Goal: Transaction & Acquisition: Purchase product/service

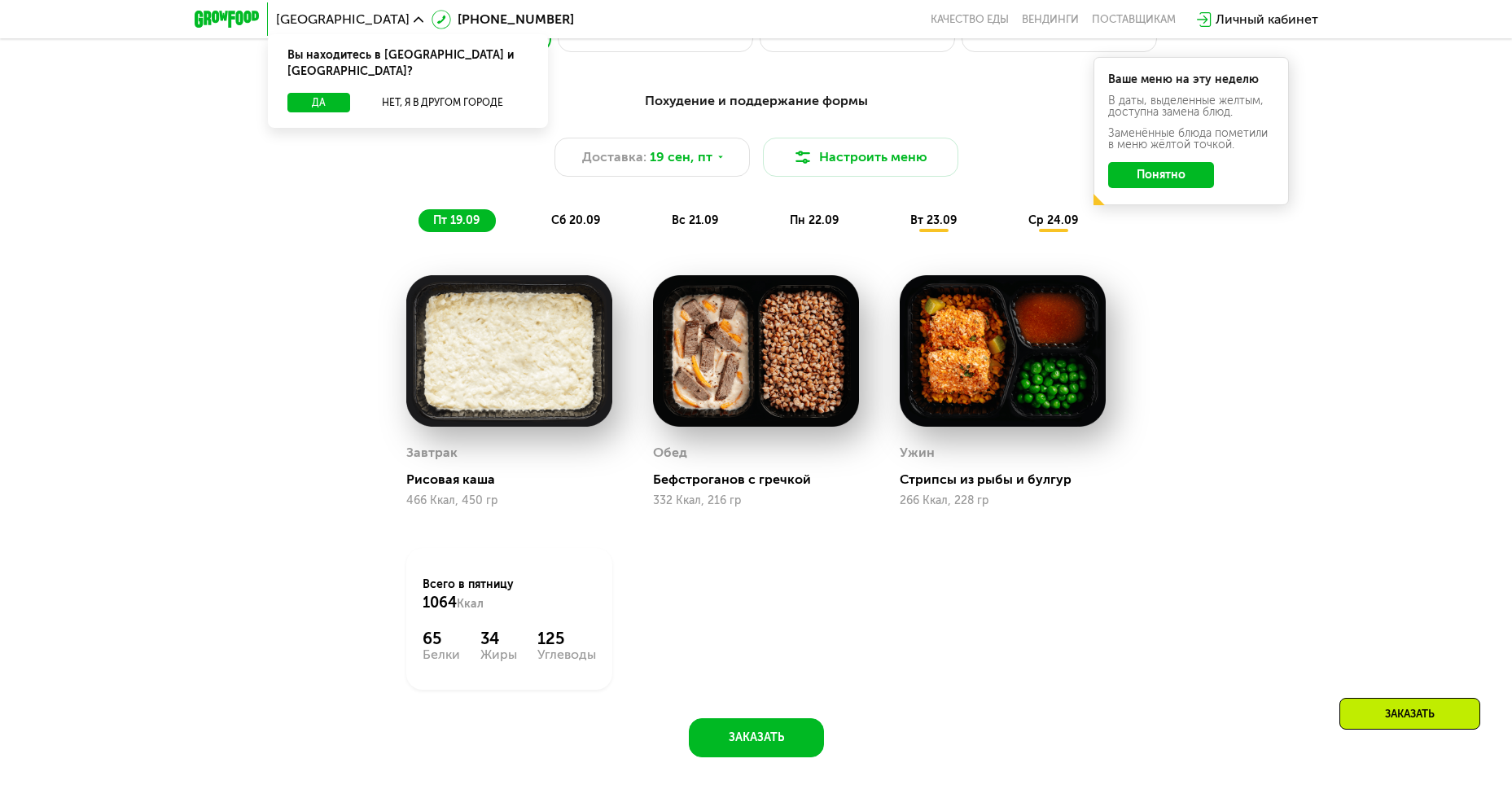
scroll to position [1466, 0]
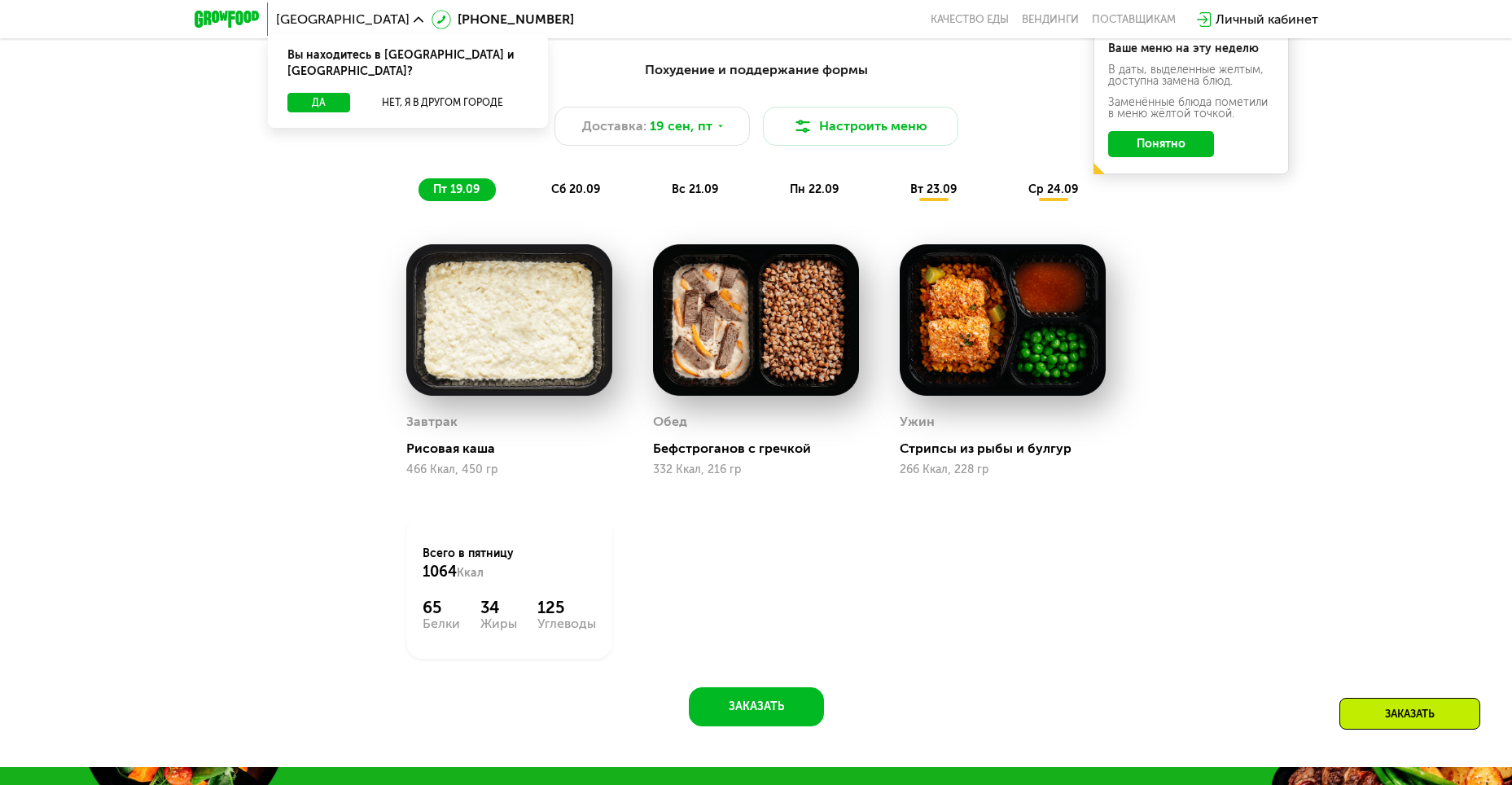
click at [551, 185] on div "сб 20.09" at bounding box center [576, 190] width 80 height 23
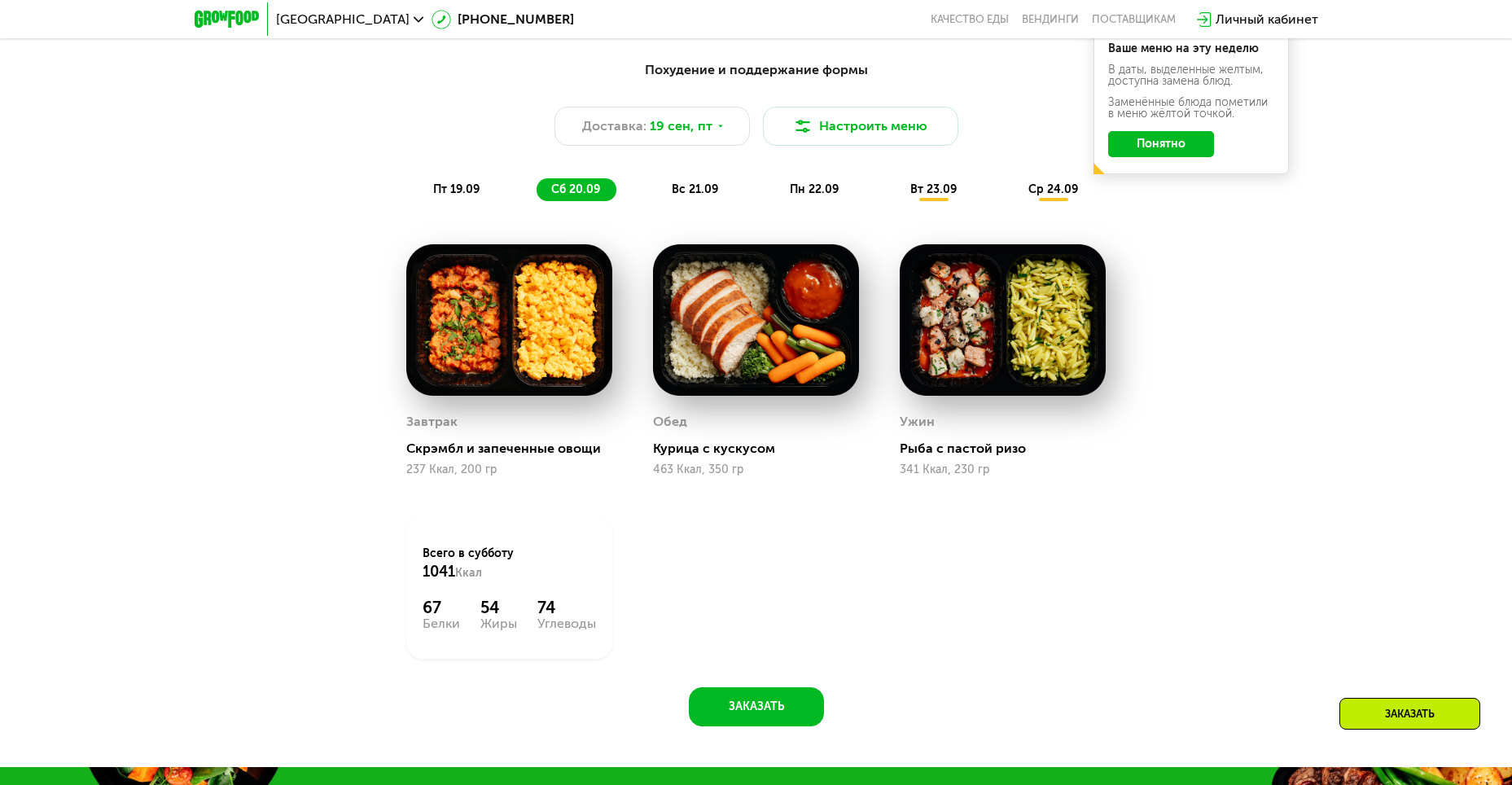
click at [706, 196] on span "вс 21.09" at bounding box center [694, 189] width 47 height 14
drag, startPoint x: 795, startPoint y: 197, endPoint x: 865, endPoint y: 196, distance: 70.0
click at [796, 196] on span "пн 22.09" at bounding box center [814, 189] width 49 height 14
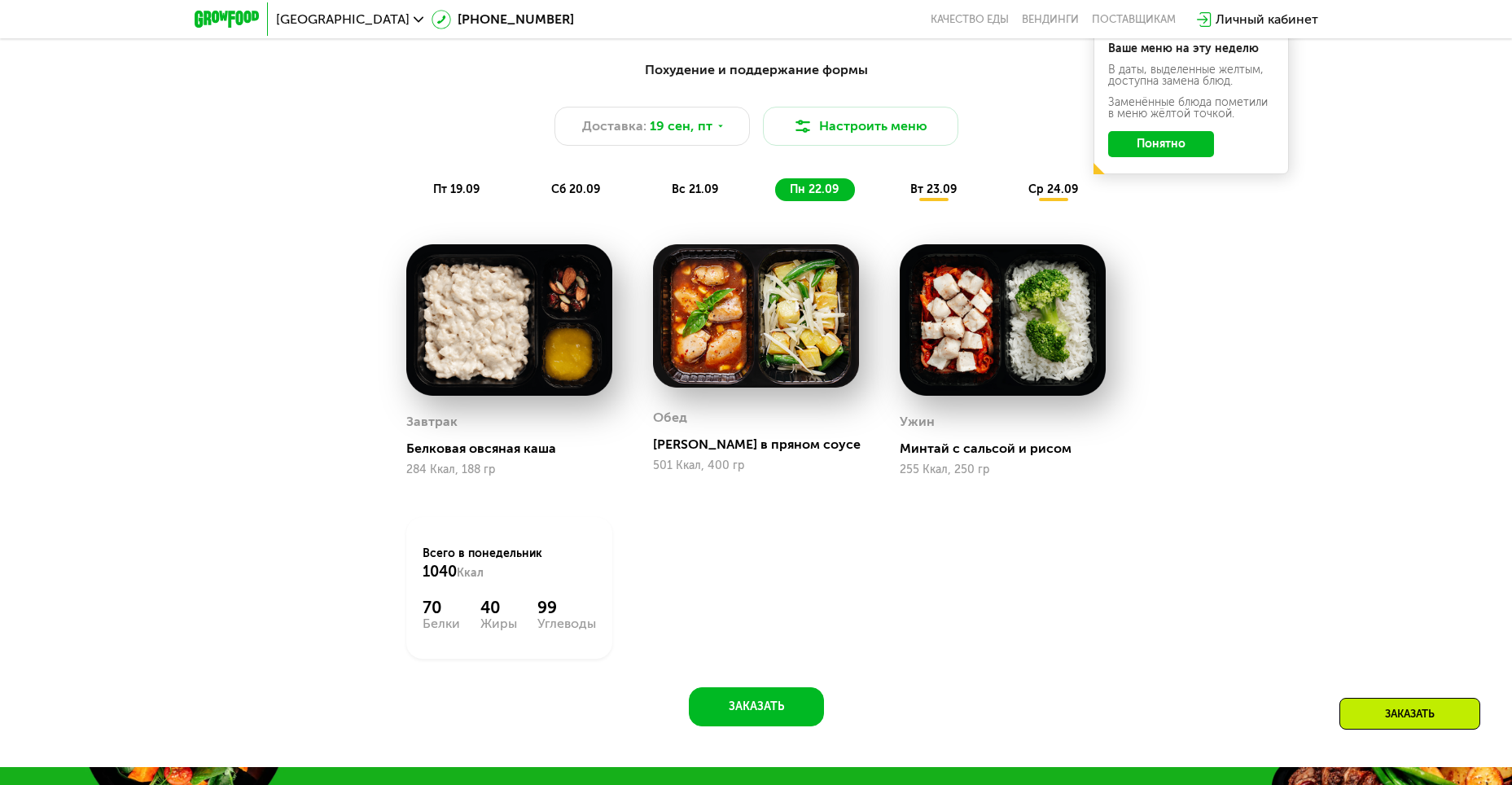
click at [668, 195] on div "вс 21.09" at bounding box center [695, 190] width 77 height 23
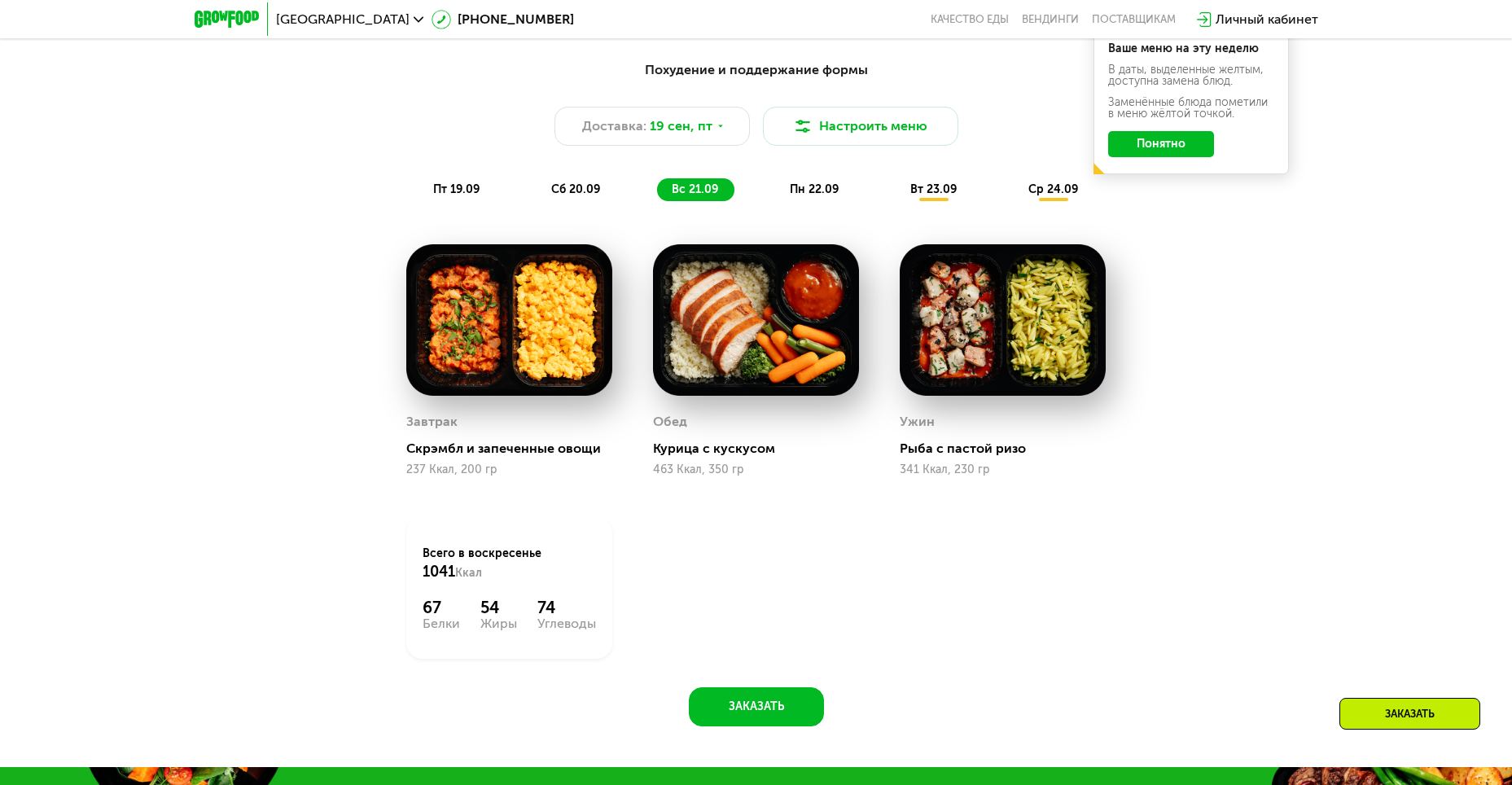
click at [563, 196] on span "сб 20.09" at bounding box center [575, 189] width 49 height 14
click at [667, 193] on div "вс 21.09" at bounding box center [695, 190] width 77 height 23
click at [591, 195] on span "сб 20.09" at bounding box center [575, 189] width 49 height 14
click at [690, 195] on span "вс 21.09" at bounding box center [694, 189] width 47 height 14
click at [607, 200] on div "сб 20.09" at bounding box center [576, 190] width 80 height 23
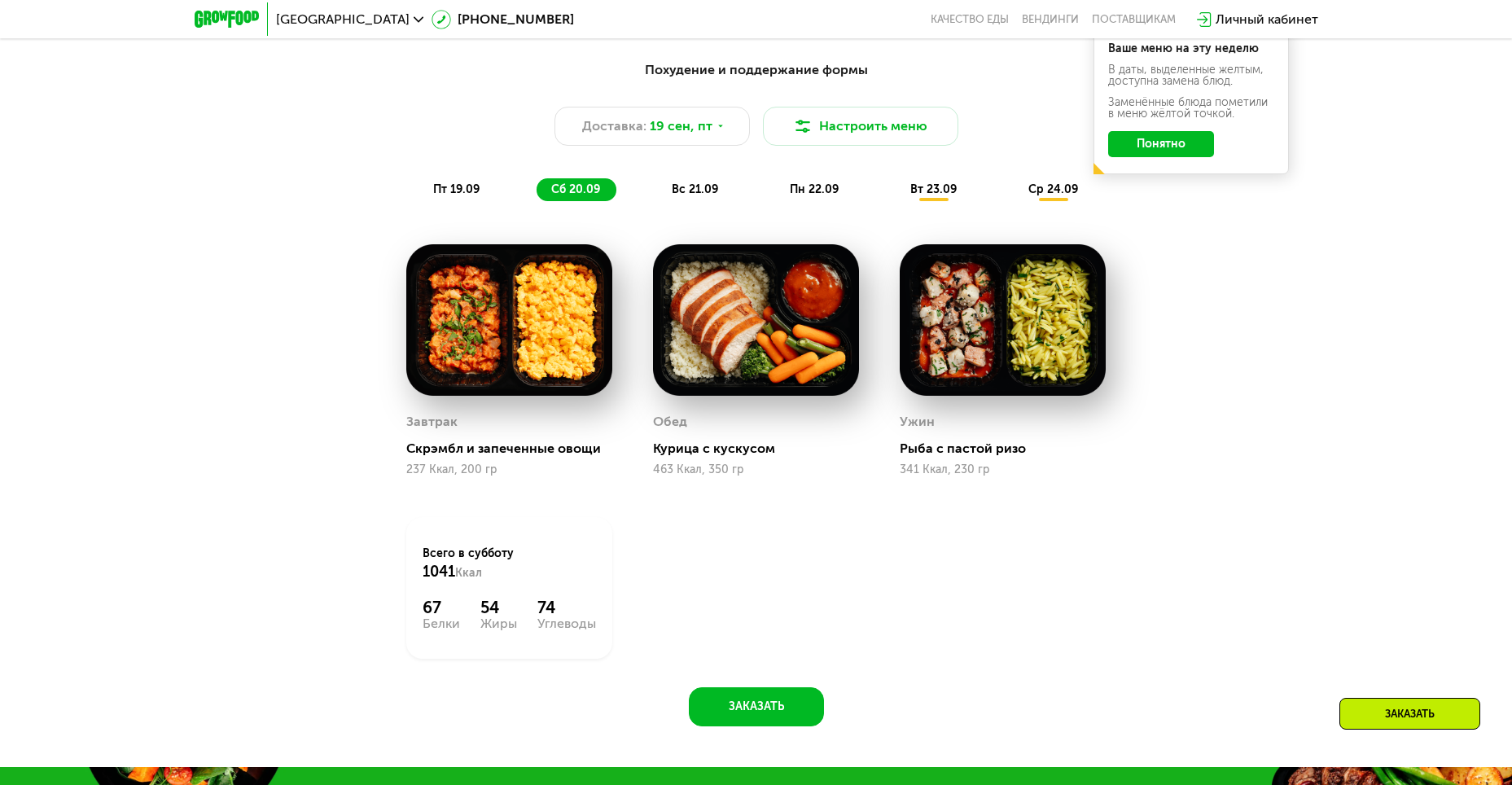
click at [684, 195] on span "вс 21.09" at bounding box center [694, 189] width 47 height 14
click at [590, 193] on span "сб 20.09" at bounding box center [575, 189] width 49 height 14
click at [714, 191] on span "вс 21.09" at bounding box center [694, 189] width 47 height 14
drag, startPoint x: 580, startPoint y: 194, endPoint x: 621, endPoint y: 192, distance: 41.0
click at [581, 194] on span "сб 20.09" at bounding box center [575, 189] width 49 height 14
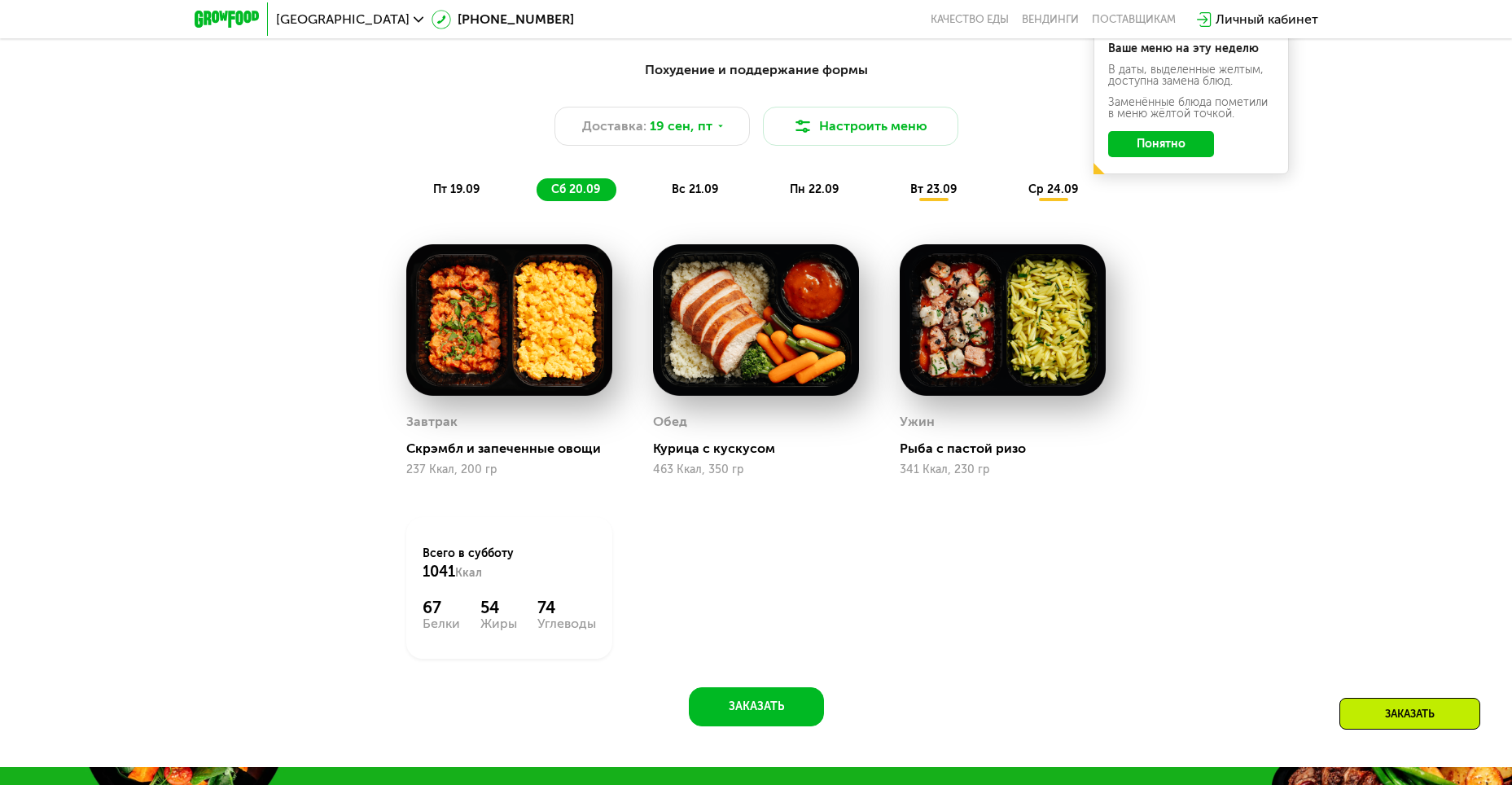
click at [897, 194] on div "вт 23.09" at bounding box center [934, 190] width 77 height 23
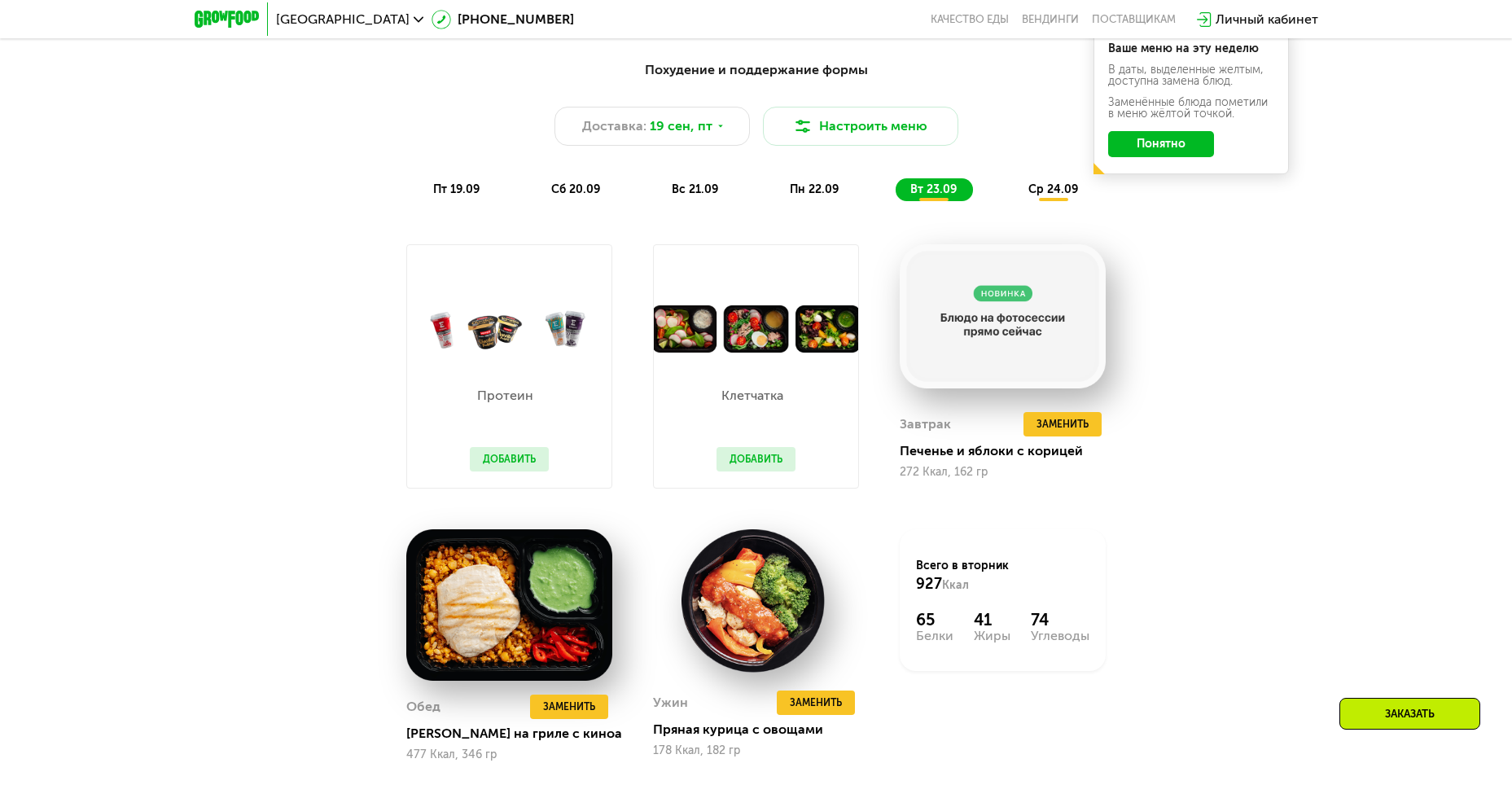
drag, startPoint x: 839, startPoint y: 195, endPoint x: 848, endPoint y: 200, distance: 10.3
click at [839, 195] on div "пн 22.09" at bounding box center [814, 190] width 80 height 23
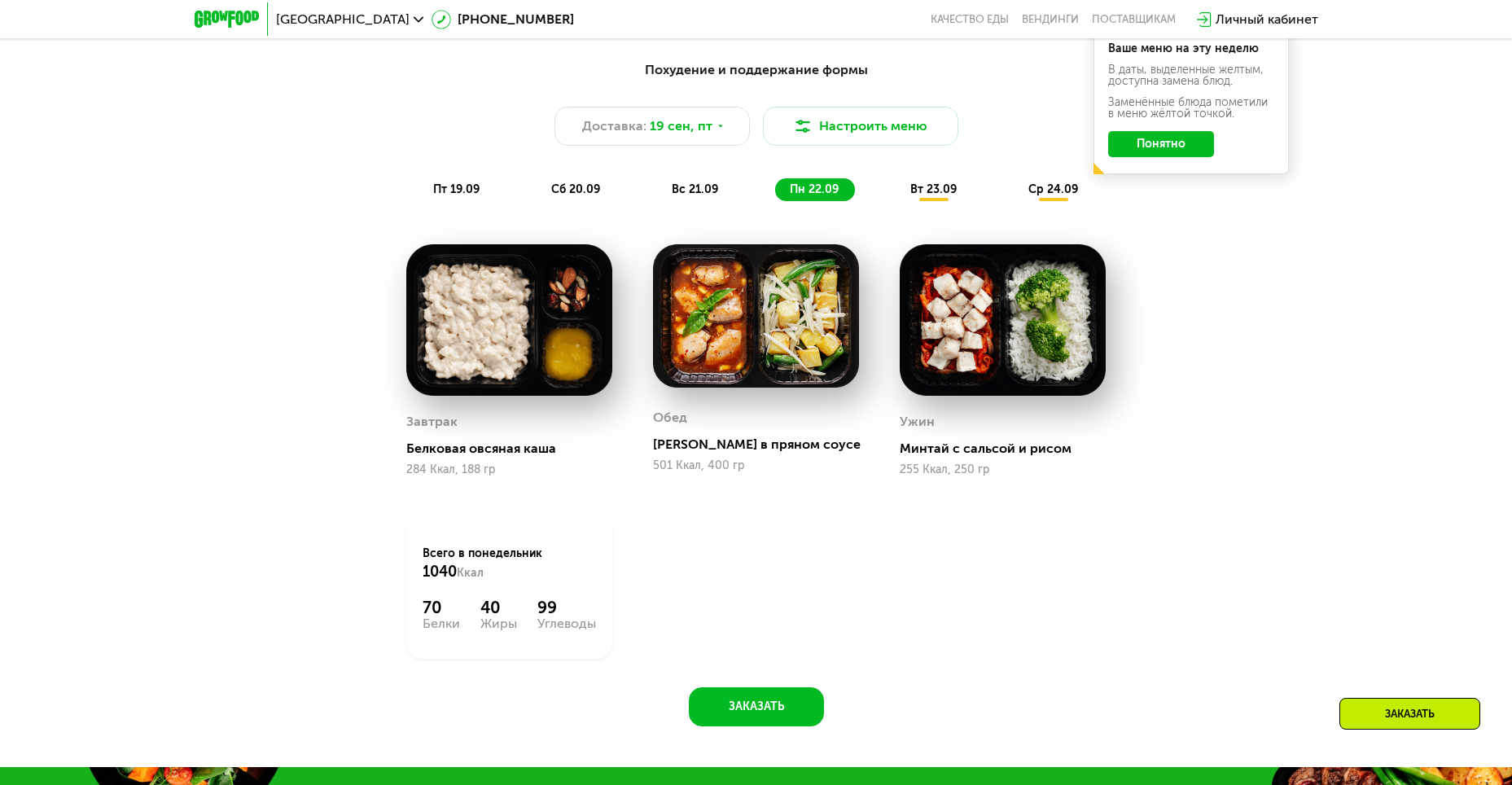
click at [935, 181] on div "Похудение и поддержание формы Доставка: 19 сен, пт Настроить меню пт 19.09 сб 2…" at bounding box center [756, 131] width 964 height 141
click at [957, 184] on div "вт 23.09" at bounding box center [934, 190] width 77 height 23
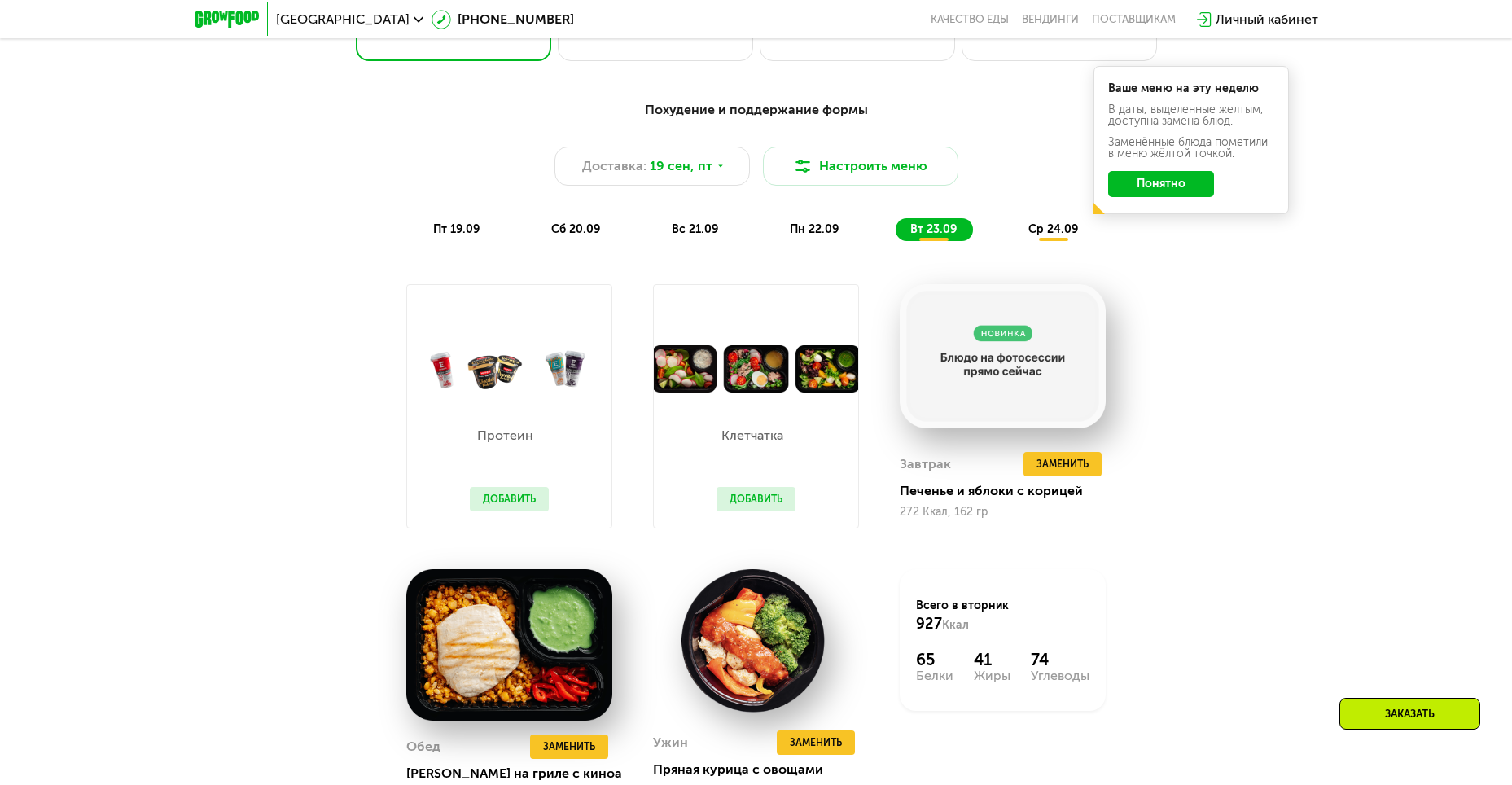
scroll to position [1412, 0]
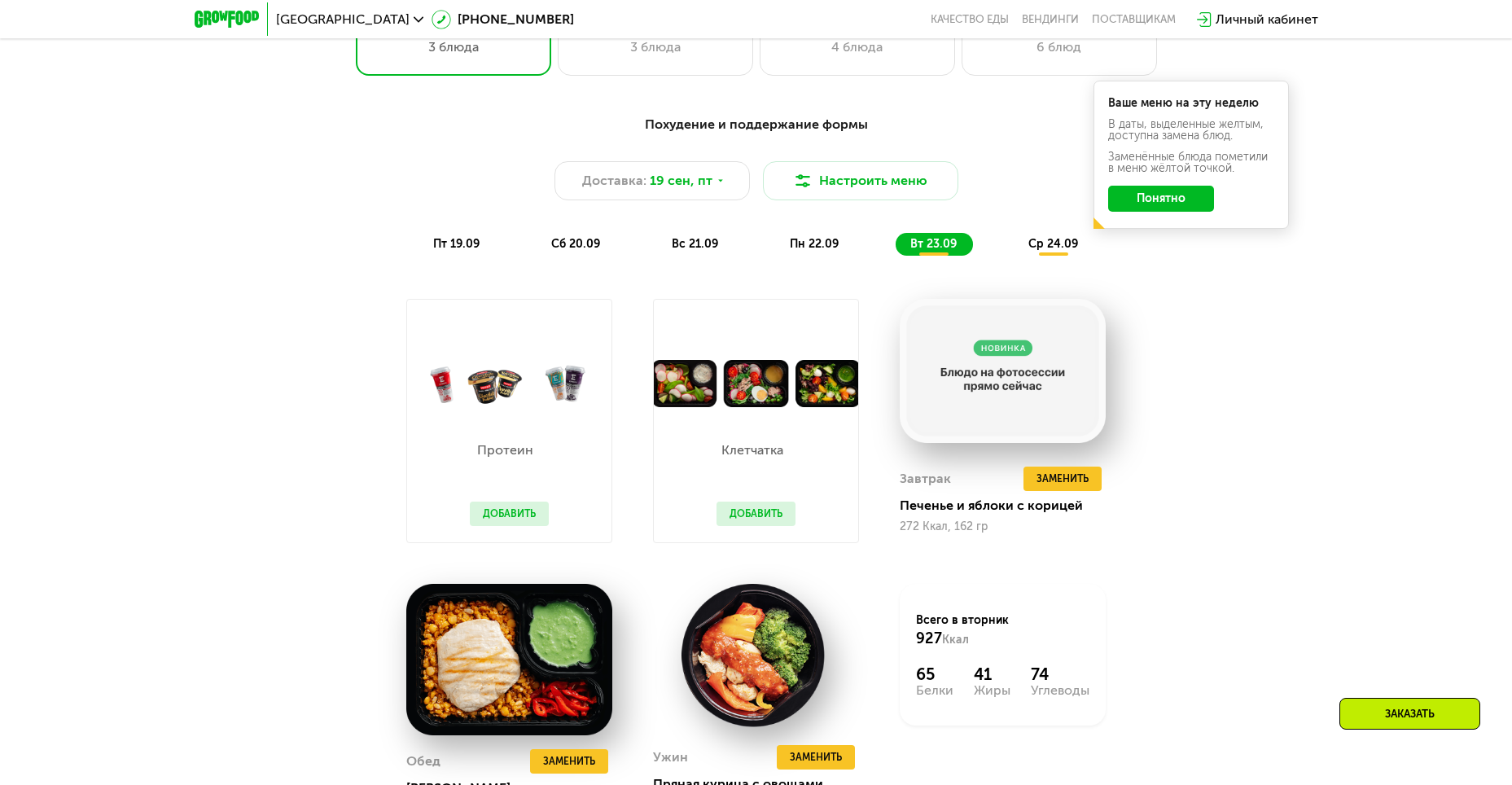
click at [1038, 249] on span "ср 24.09" at bounding box center [1053, 244] width 49 height 14
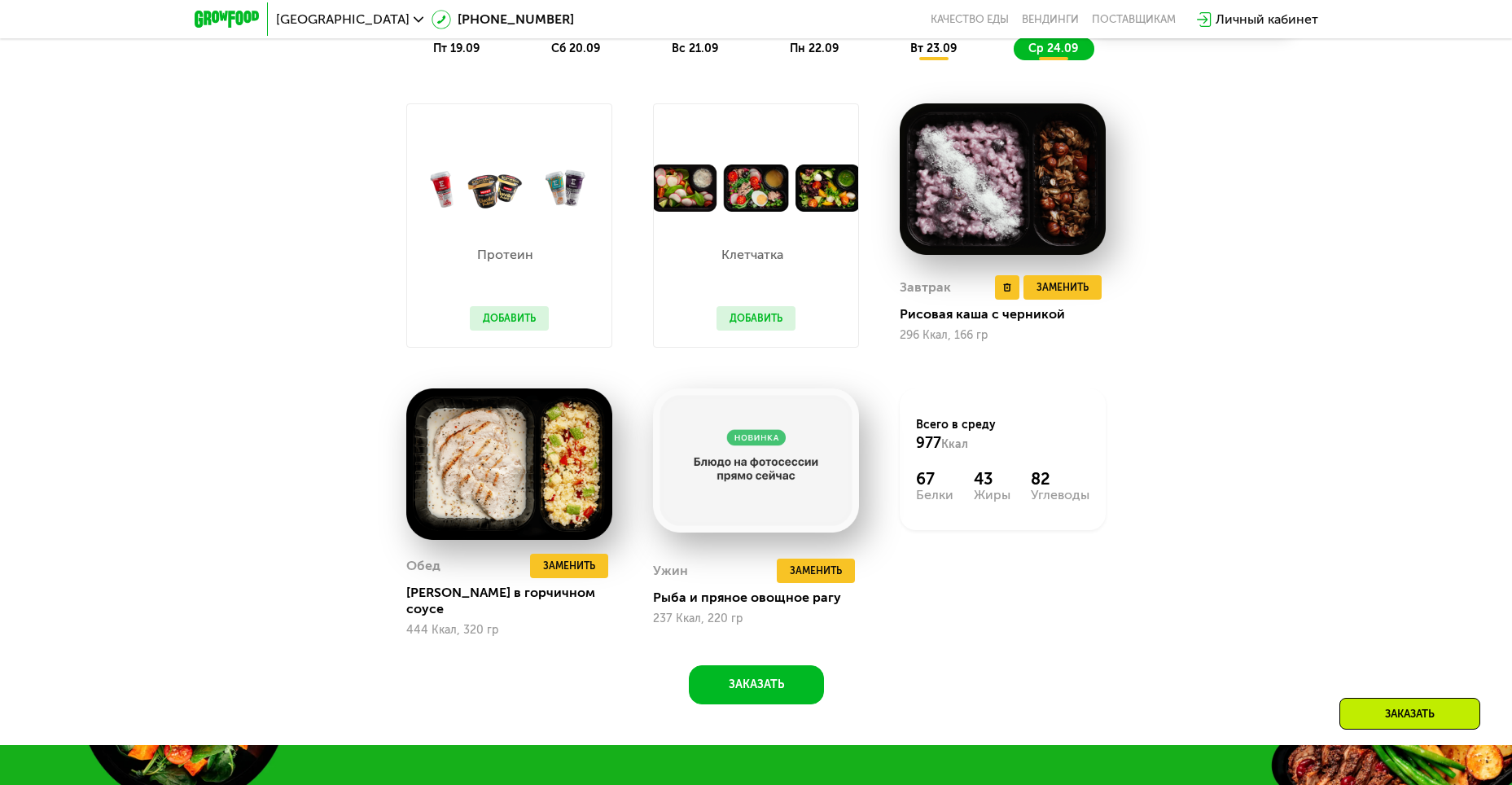
scroll to position [1628, 0]
